Goal: Task Accomplishment & Management: Complete application form

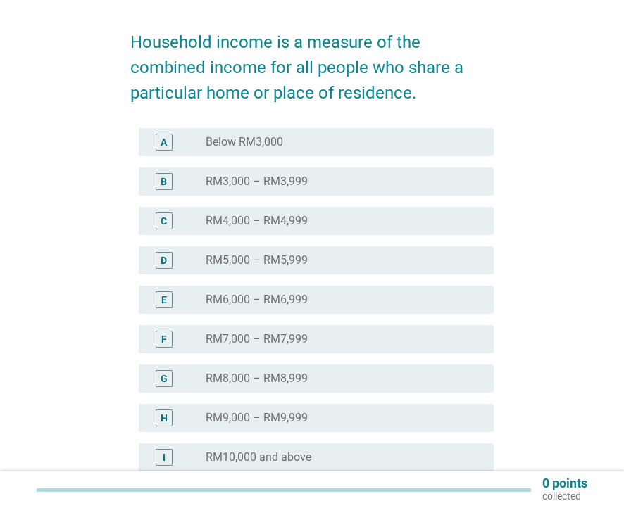
scroll to position [286, 0]
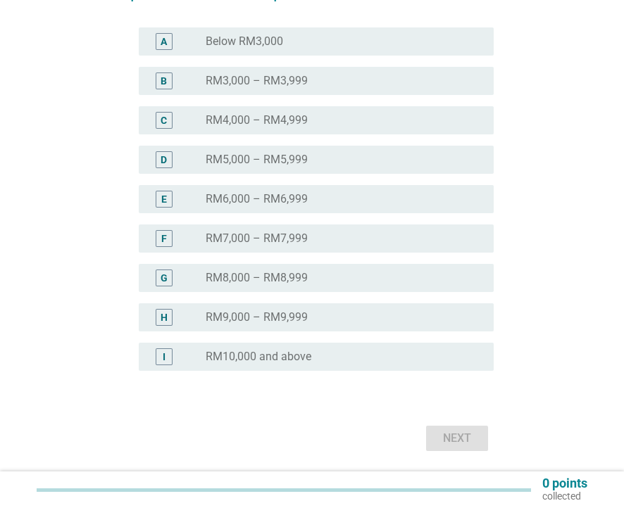
click at [251, 363] on label "RM10,000 and above" at bounding box center [259, 357] width 106 height 14
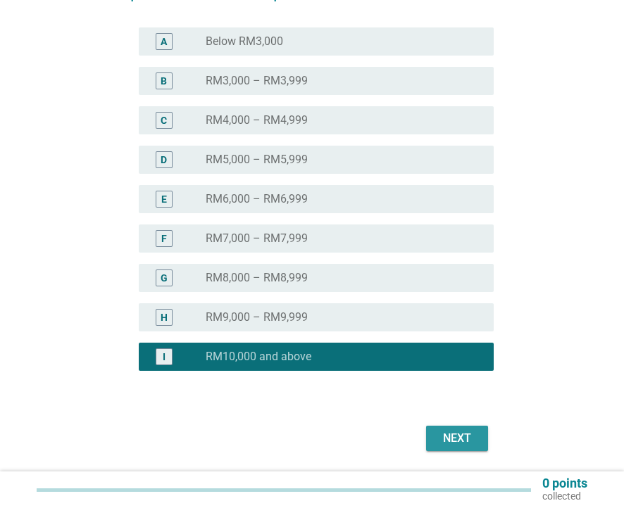
click at [458, 432] on div "Next" at bounding box center [456, 438] width 39 height 17
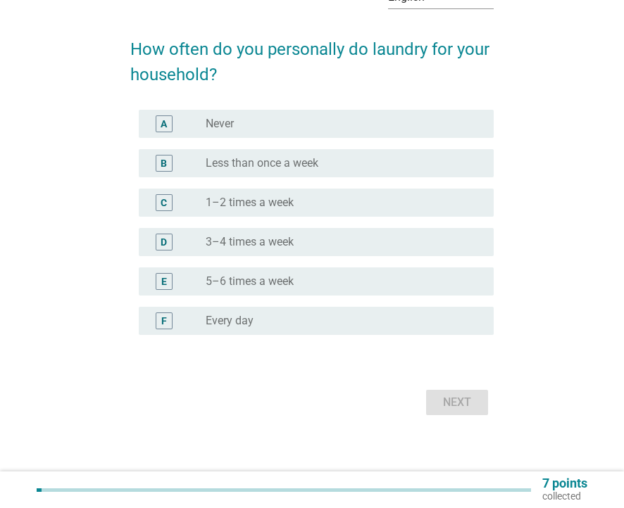
scroll to position [0, 0]
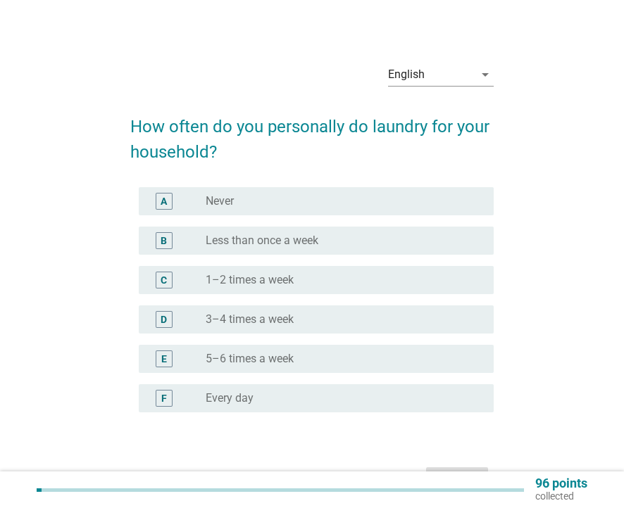
click at [400, 272] on div "radio_button_unchecked 1–2 times a week" at bounding box center [344, 280] width 277 height 17
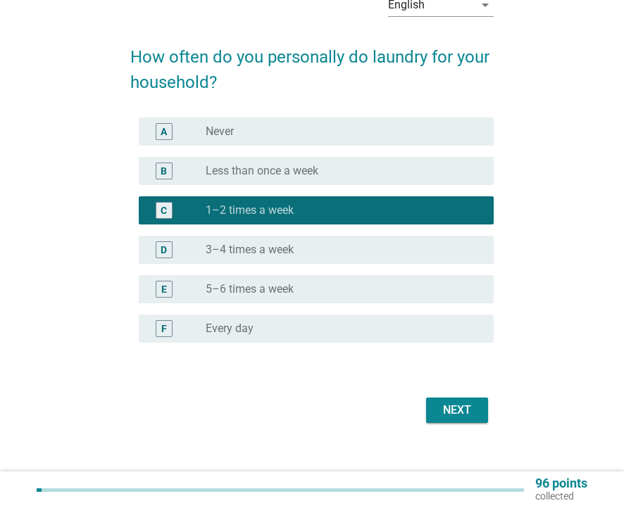
scroll to position [75, 0]
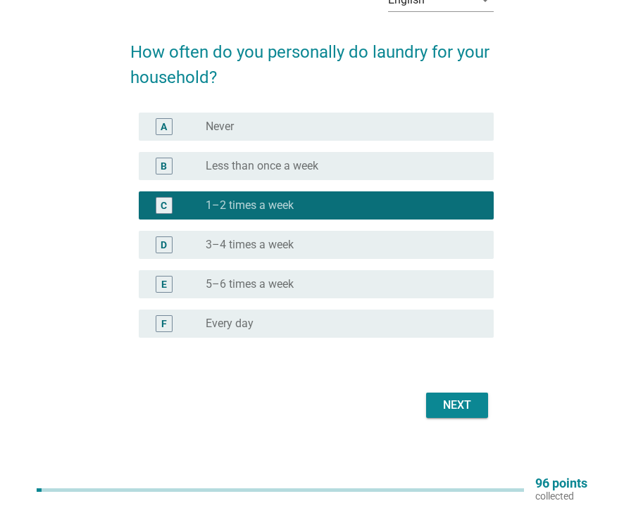
click at [408, 324] on div "radio_button_unchecked Every day" at bounding box center [338, 324] width 265 height 14
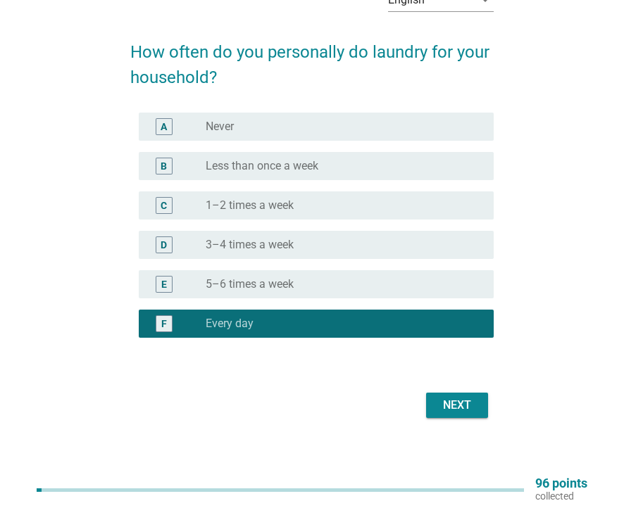
click at [461, 412] on div "Next" at bounding box center [456, 405] width 39 height 17
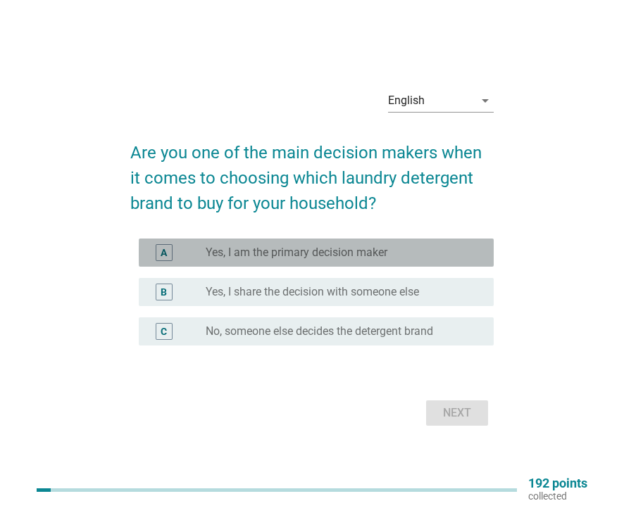
click at [429, 259] on div "radio_button_unchecked Yes, I am the primary decision maker" at bounding box center [338, 253] width 265 height 14
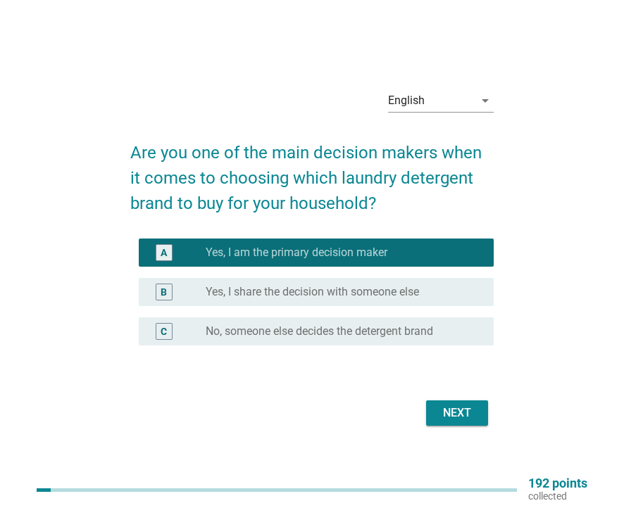
click at [446, 407] on div "Next" at bounding box center [456, 413] width 39 height 17
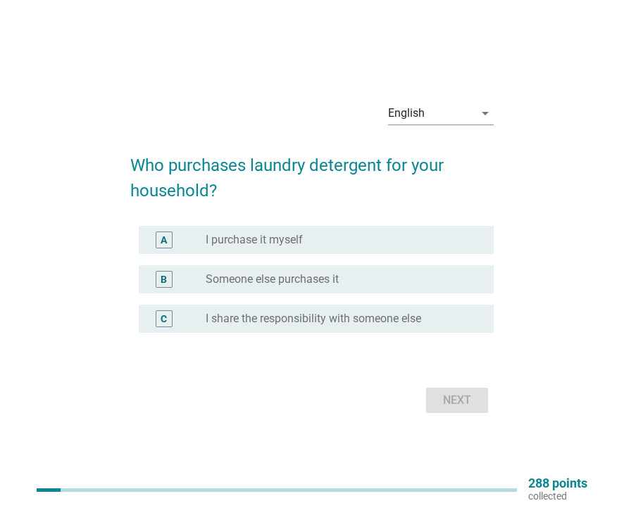
click at [409, 239] on div "radio_button_unchecked I purchase it myself" at bounding box center [338, 240] width 265 height 14
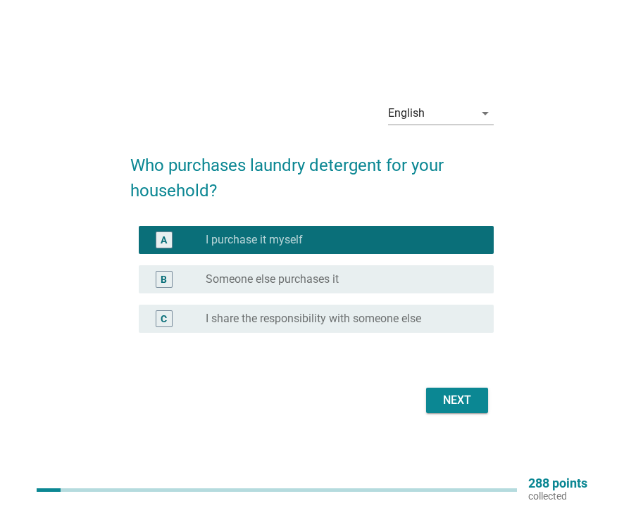
click at [452, 327] on div "C radio_button_unchecked I share the responsibility with someone else" at bounding box center [316, 319] width 355 height 28
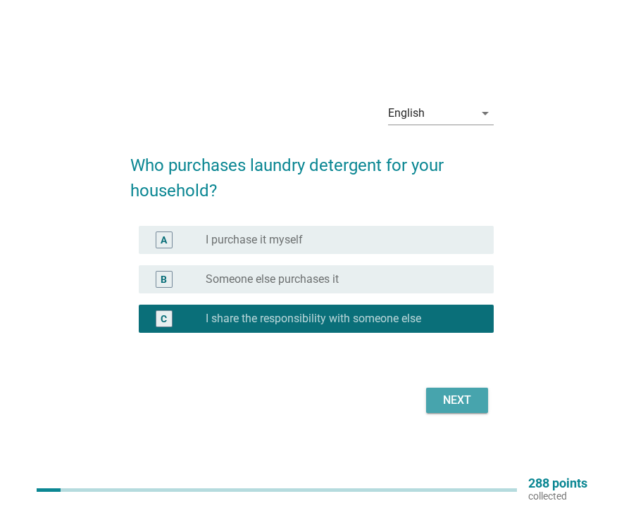
click at [478, 406] on button "Next" at bounding box center [457, 400] width 62 height 25
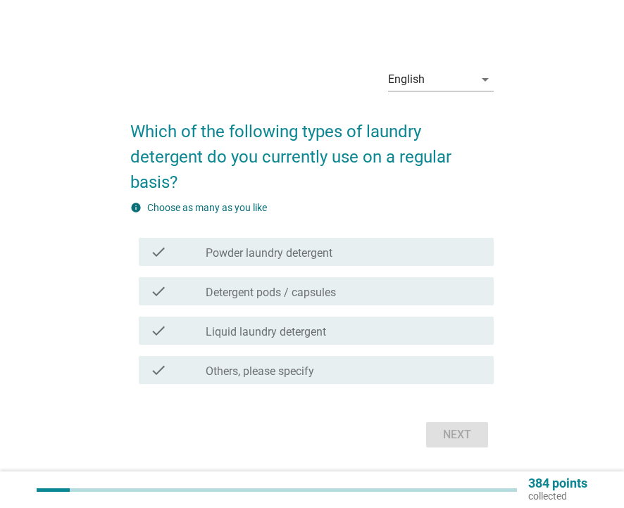
click at [374, 329] on div "check_box_outline_blank Liquid laundry detergent" at bounding box center [344, 330] width 277 height 17
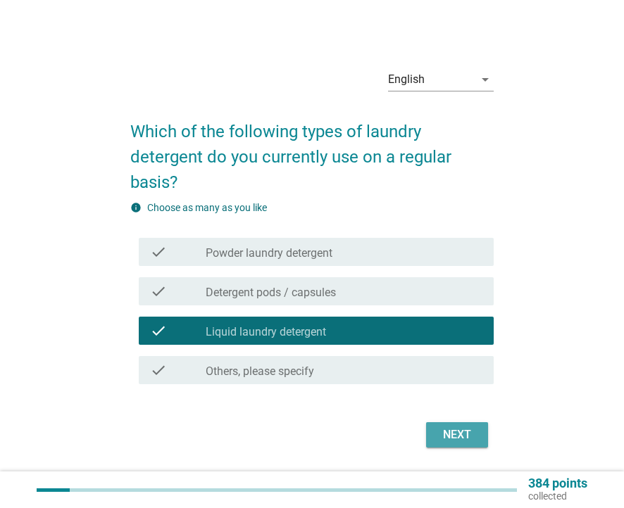
click at [452, 443] on button "Next" at bounding box center [457, 434] width 62 height 25
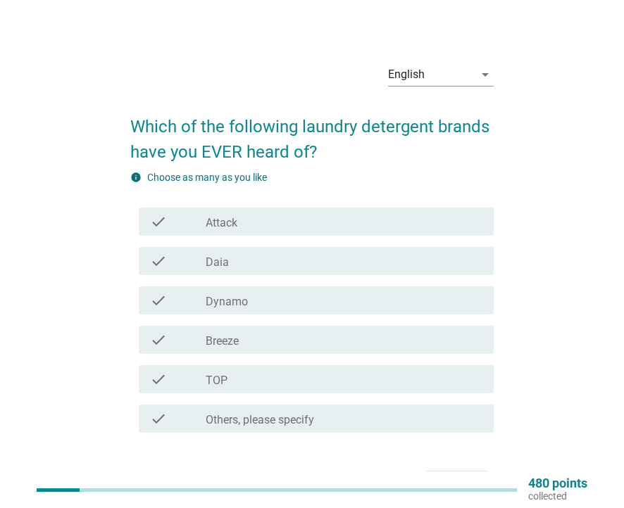
click at [420, 346] on div "check_box_outline_blank Breeze" at bounding box center [344, 340] width 277 height 17
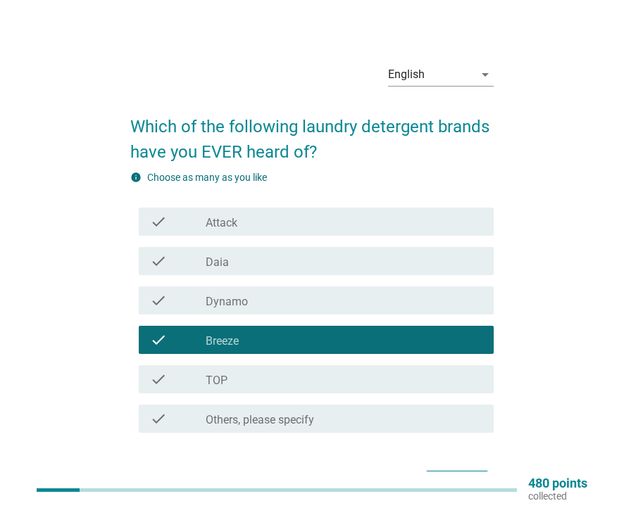
click at [415, 372] on div "check_box_outline_blank TOP" at bounding box center [344, 379] width 277 height 17
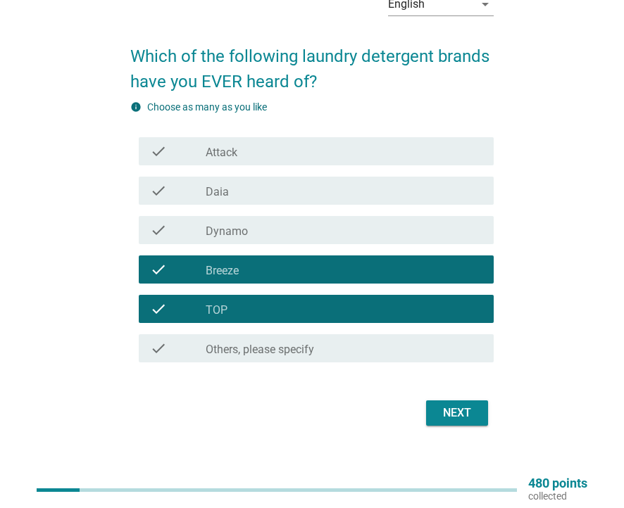
scroll to position [76, 0]
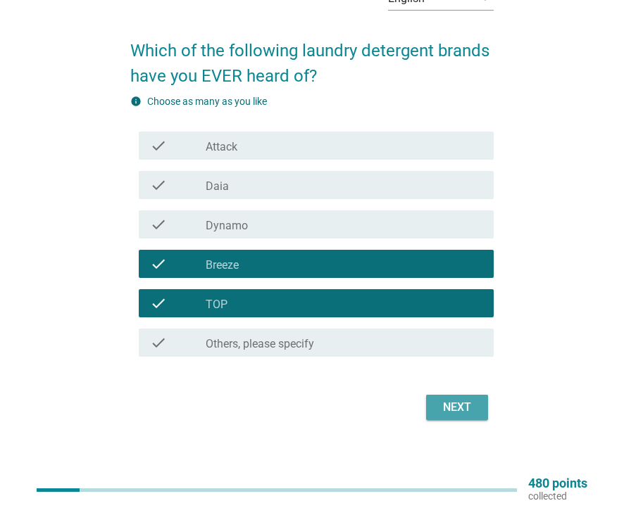
click at [462, 406] on div "Next" at bounding box center [456, 407] width 39 height 17
